Goal: Task Accomplishment & Management: Use online tool/utility

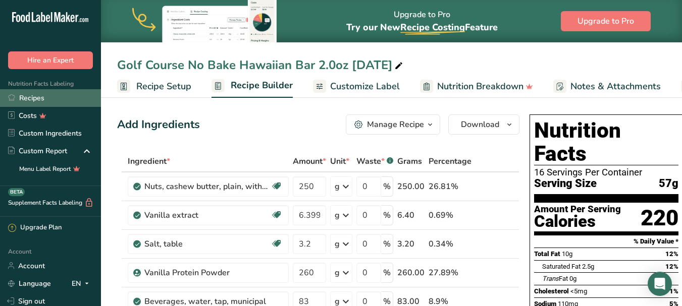
click at [50, 98] on link "Recipes" at bounding box center [50, 98] width 101 height 18
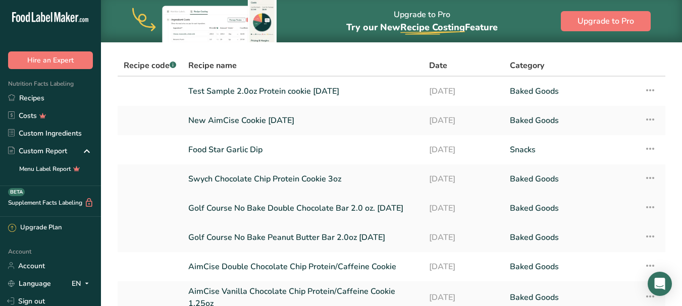
scroll to position [50, 0]
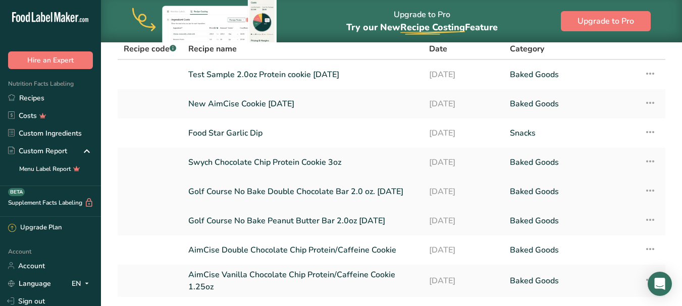
click at [320, 189] on link "Golf Course No Bake Double Chocolate Bar 2.0 oz. [DATE]" at bounding box center [302, 191] width 229 height 21
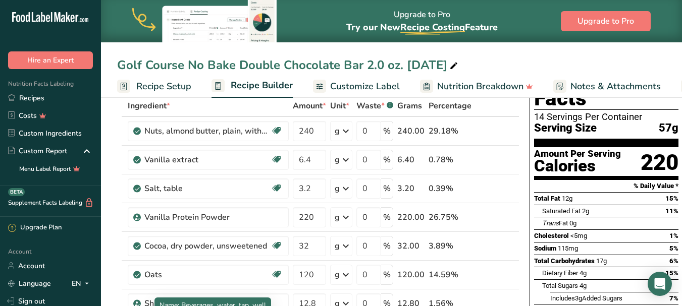
scroll to position [50, 0]
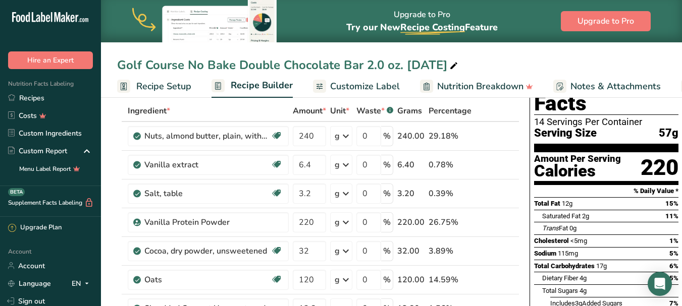
click at [56, 100] on link "Recipes" at bounding box center [50, 98] width 101 height 18
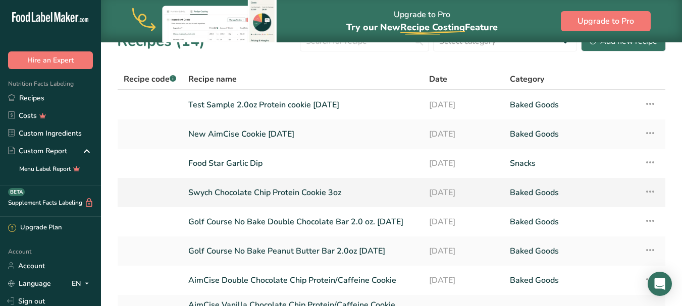
scroll to position [50, 0]
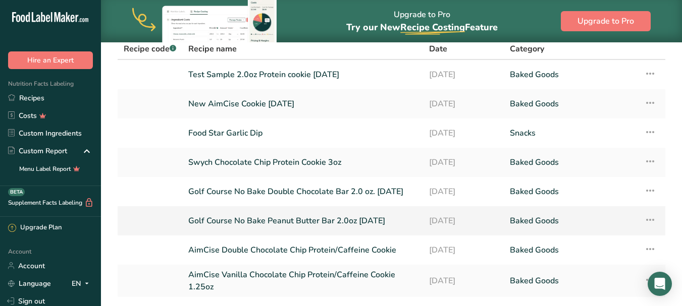
click at [306, 221] on link "Golf Course No Bake Peanut Butter Bar 2.0oz [DATE]" at bounding box center [302, 220] width 229 height 21
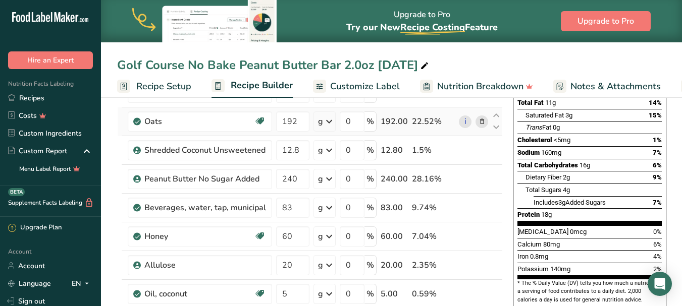
scroll to position [202, 0]
